Goal: Obtain resource: Download file/media

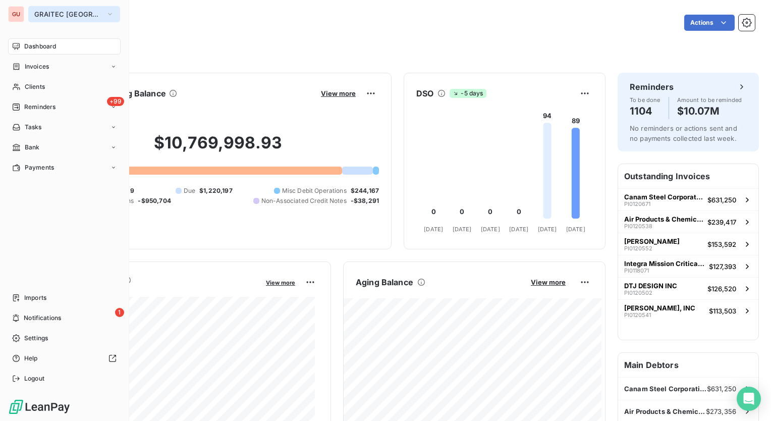
click at [106, 15] on icon "button" at bounding box center [110, 14] width 8 height 10
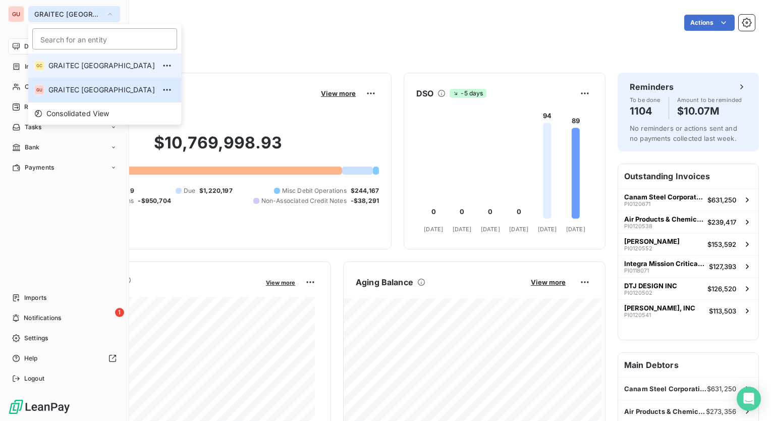
click at [75, 67] on span "GRAITEC [GEOGRAPHIC_DATA]" at bounding box center [101, 66] width 107 height 10
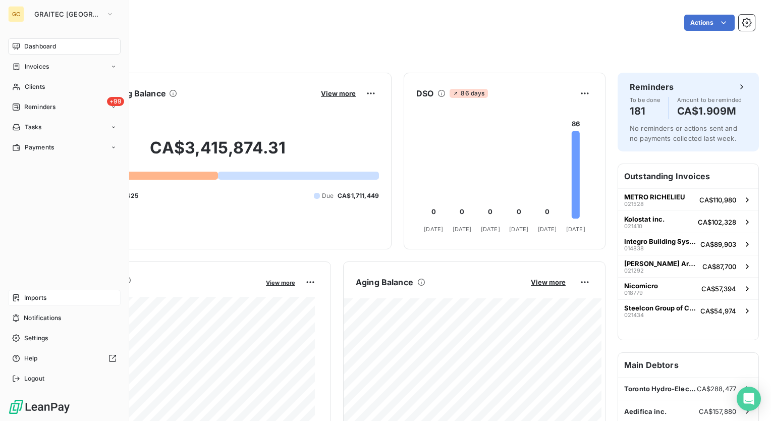
click at [32, 298] on span "Imports" at bounding box center [35, 297] width 22 height 9
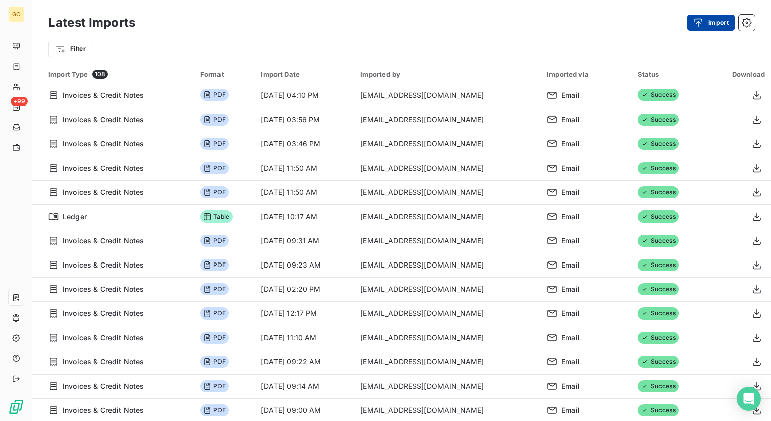
click at [702, 21] on icon "button" at bounding box center [699, 22] width 8 height 9
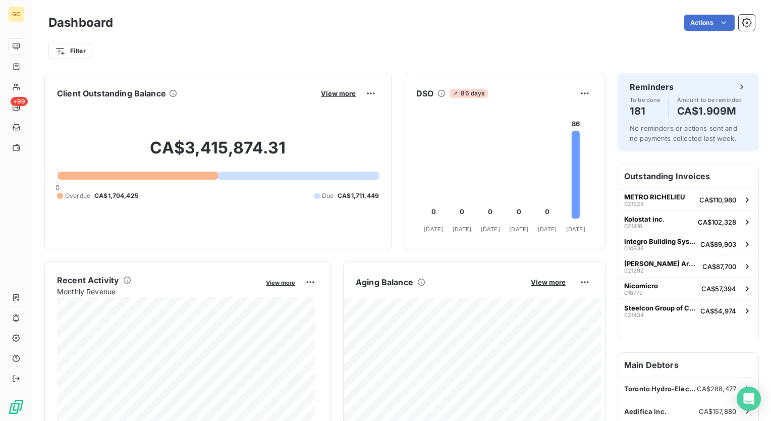
click at [476, 37] on html "GC +99 Dashboard Actions Filter Client Outstanding Balance View more CA$3,415,8…" at bounding box center [385, 210] width 771 height 421
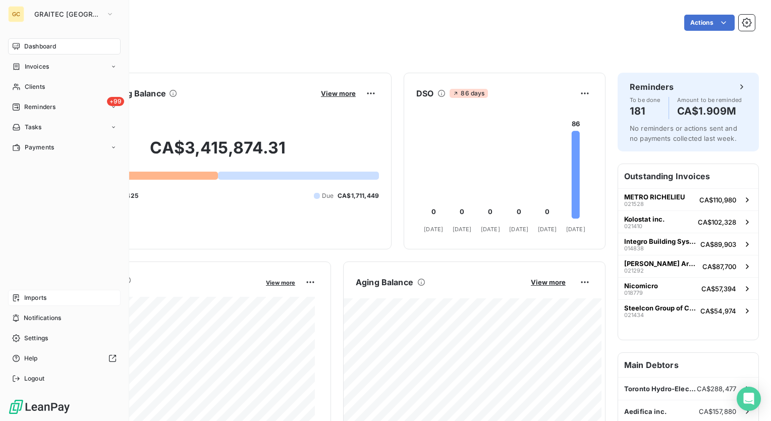
click at [34, 300] on span "Imports" at bounding box center [35, 297] width 22 height 9
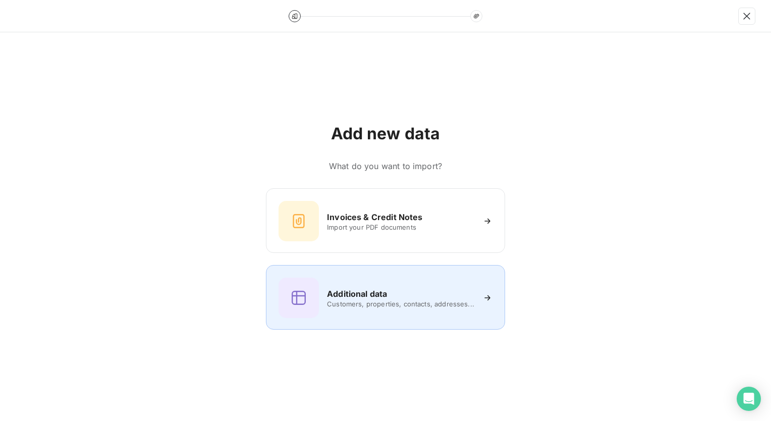
click at [400, 289] on div "Additional data" at bounding box center [400, 294] width 147 height 12
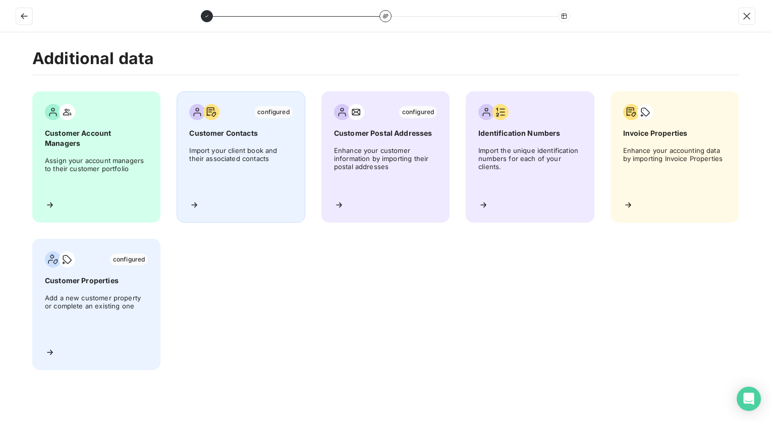
click at [228, 138] on div "configured Customer Contacts Import your client book and their associated conta…" at bounding box center [241, 156] width 128 height 131
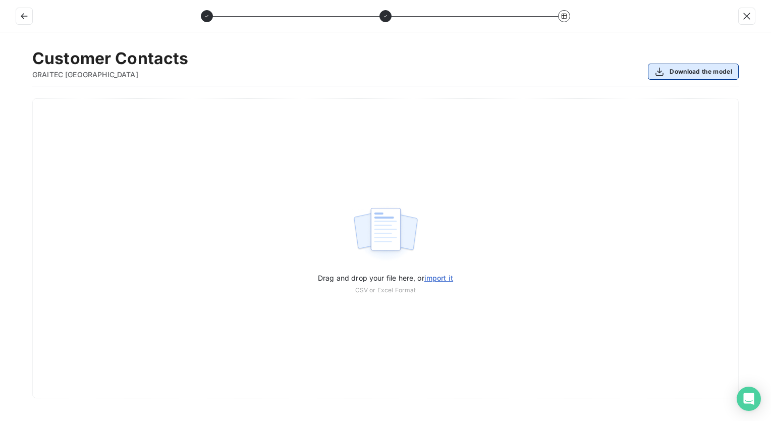
click at [685, 70] on button "Download the model" at bounding box center [693, 72] width 91 height 16
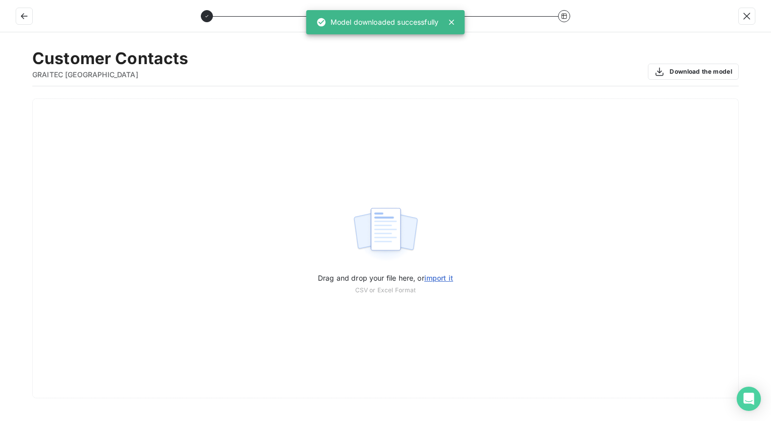
click at [743, 52] on div "Customer Contacts GRAITEC [GEOGRAPHIC_DATA] Download the model Drag and drop yo…" at bounding box center [385, 226] width 771 height 389
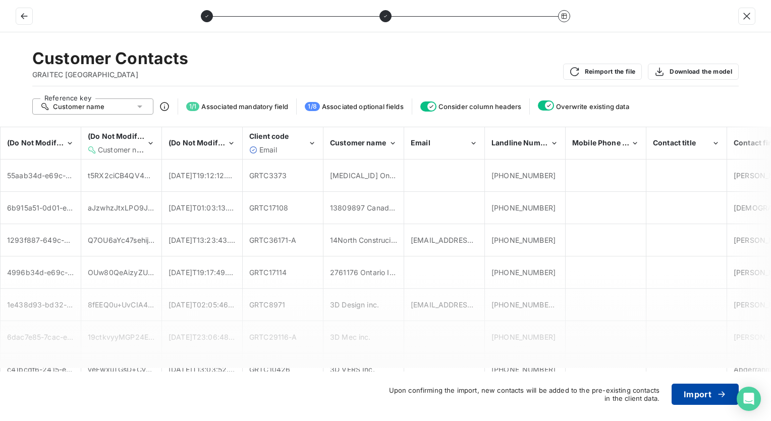
click at [696, 395] on button "Import" at bounding box center [705, 394] width 67 height 21
